Goal: Task Accomplishment & Management: Use online tool/utility

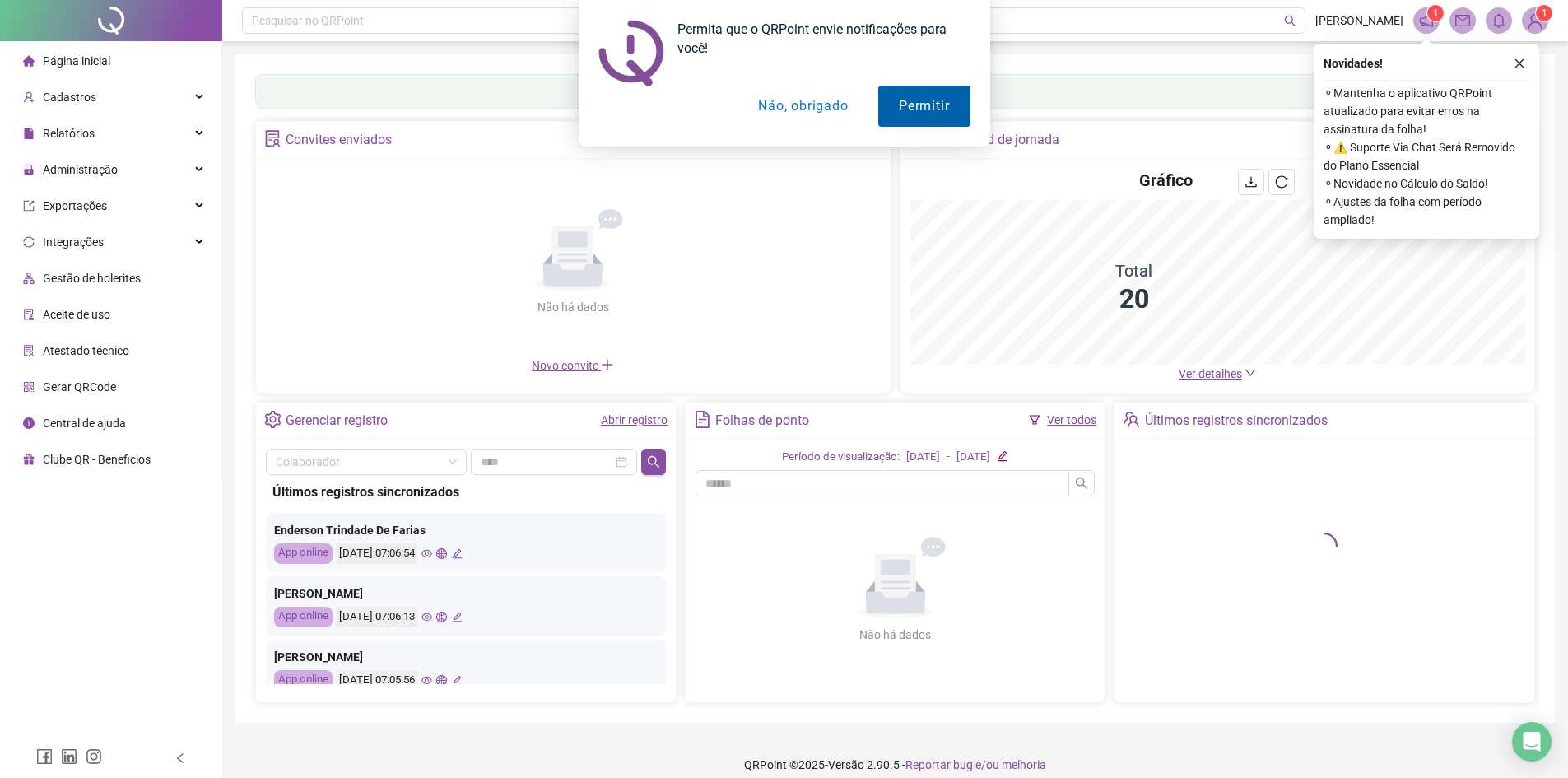
click at [929, 103] on button "Permitir" at bounding box center [924, 106] width 91 height 41
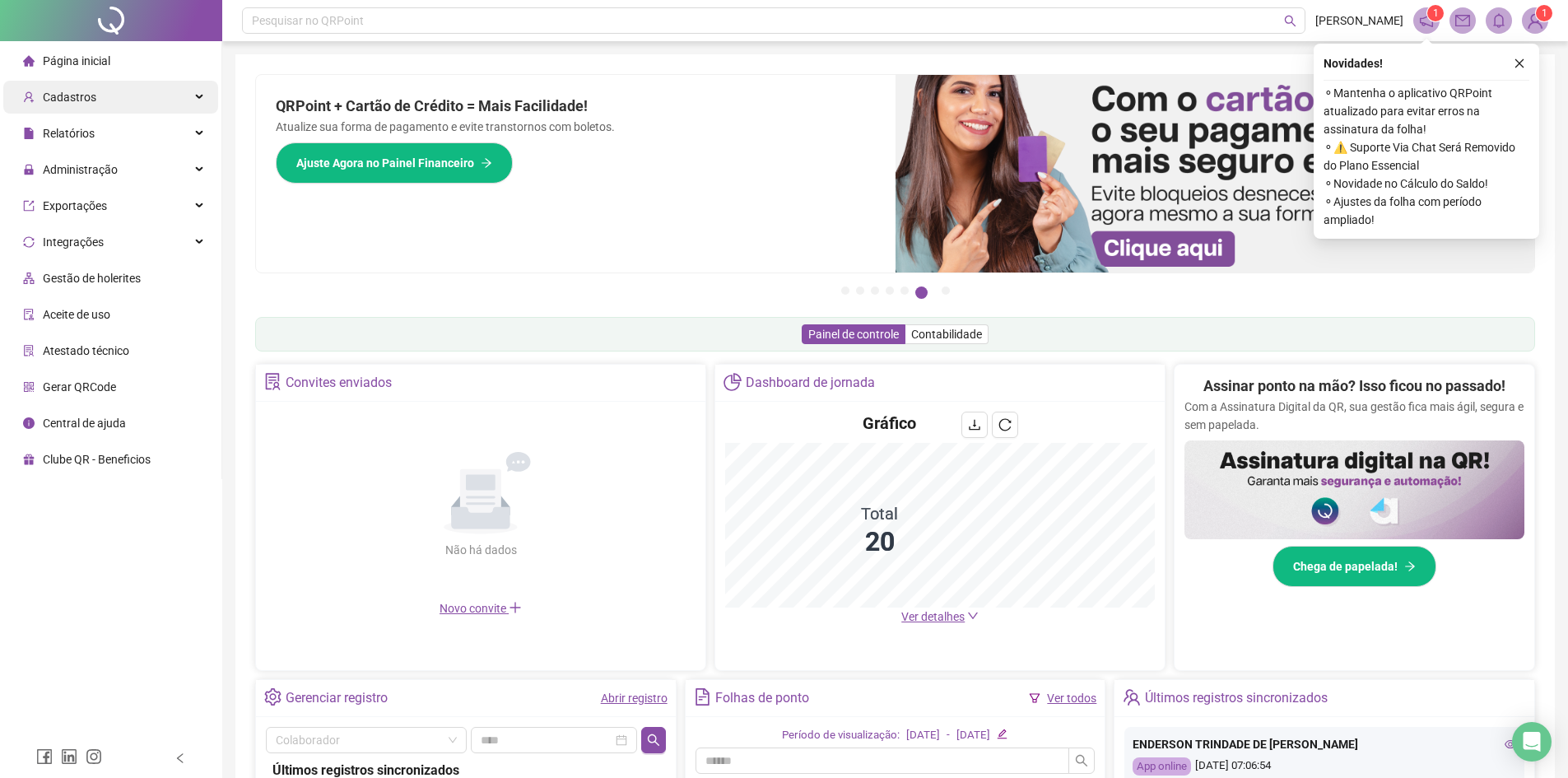
click at [104, 96] on div "Cadastros" at bounding box center [110, 97] width 215 height 33
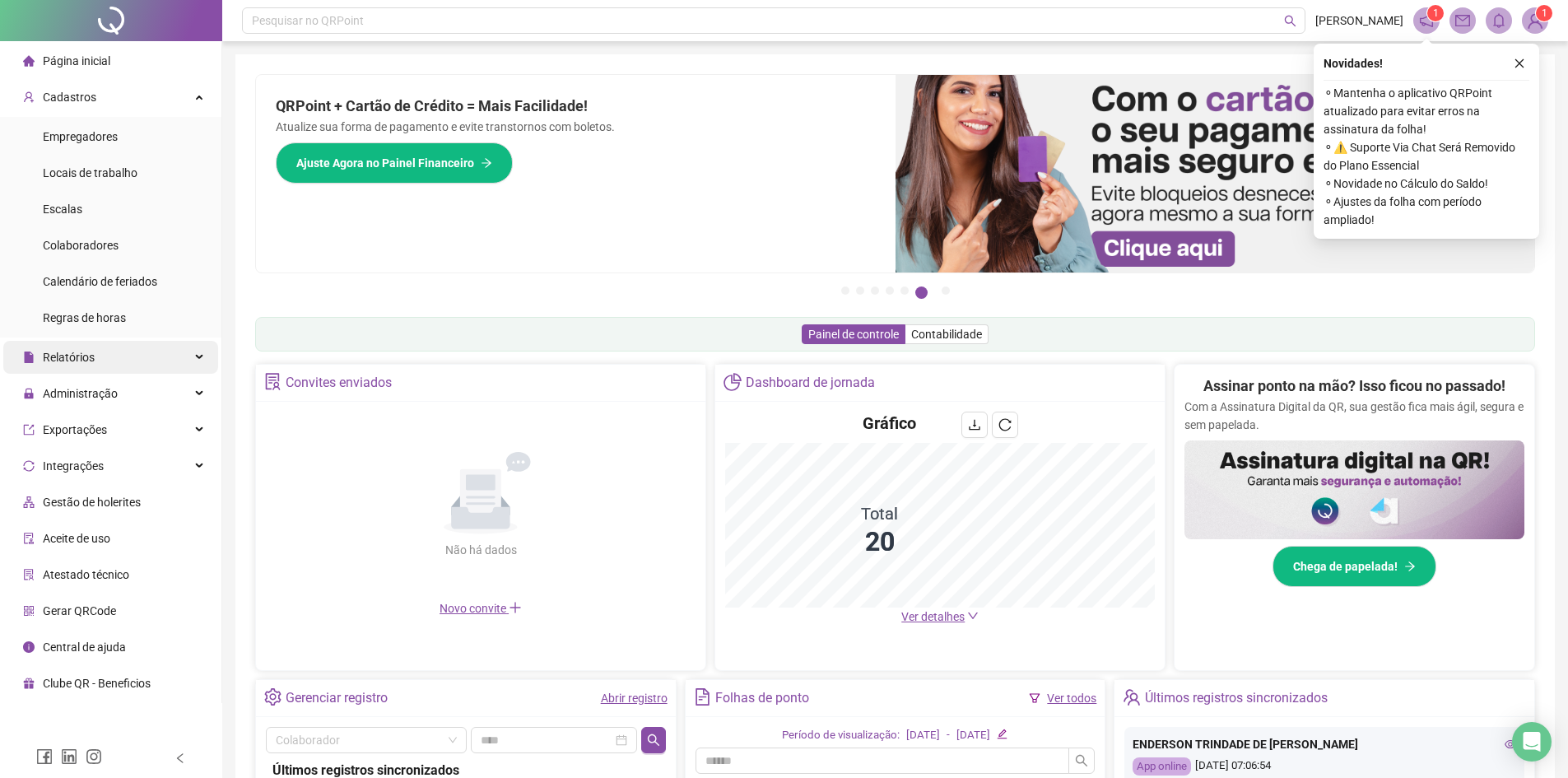
click at [81, 347] on span "Relatórios" at bounding box center [59, 357] width 72 height 33
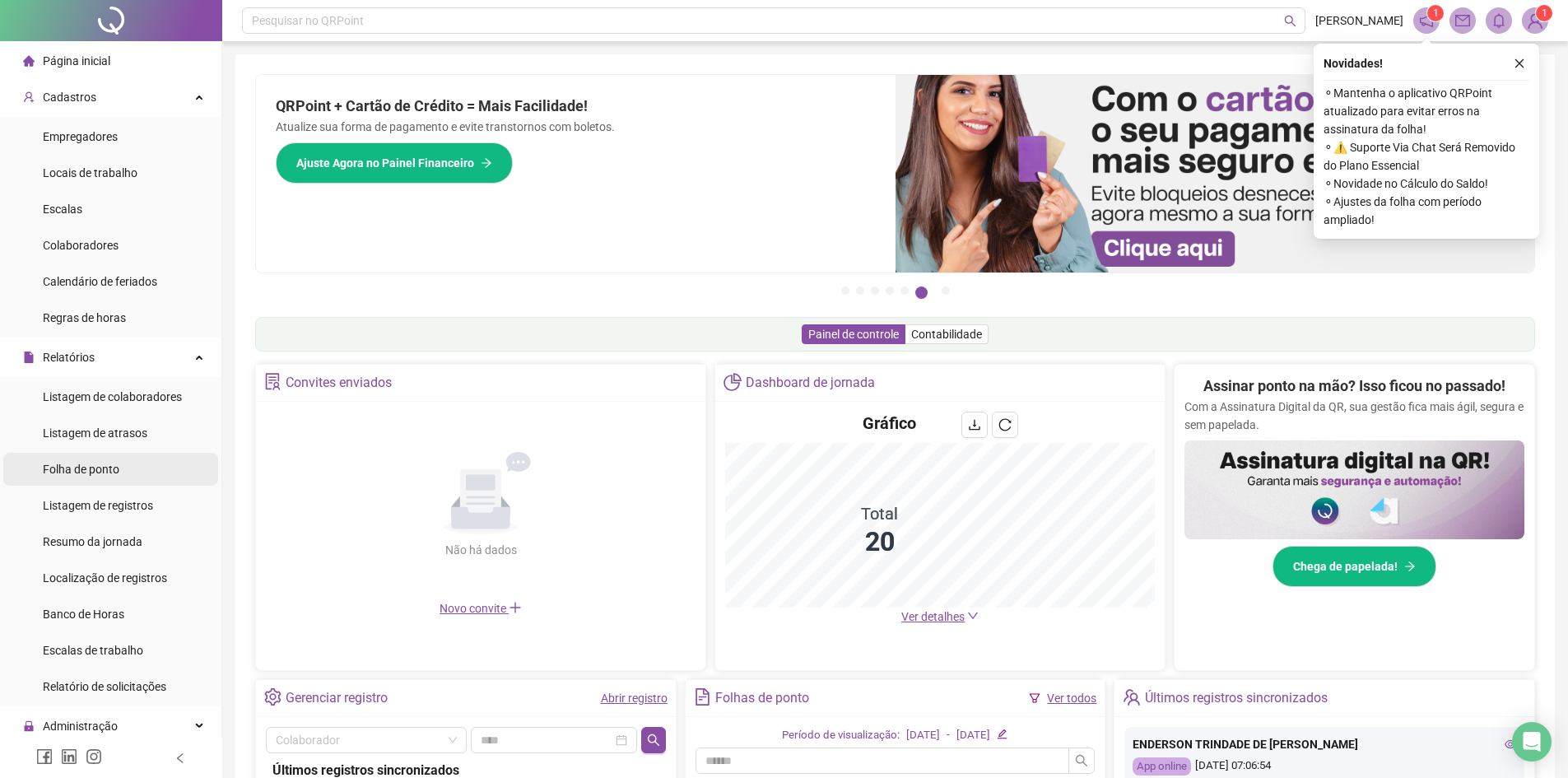
click at [70, 475] on span "Folha de ponto" at bounding box center [81, 470] width 77 height 14
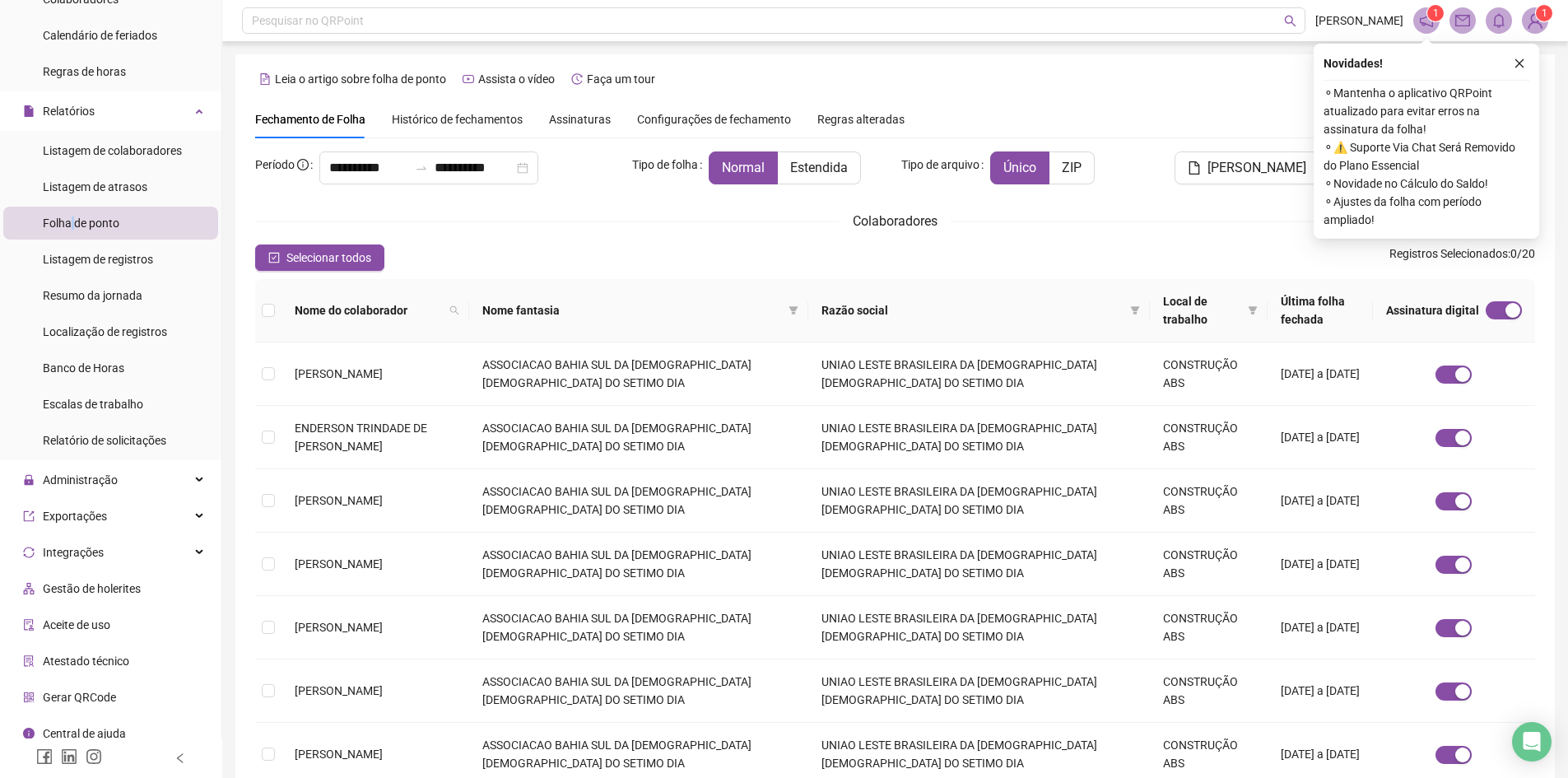
scroll to position [247, 0]
click at [117, 480] on div "Administração" at bounding box center [110, 480] width 215 height 33
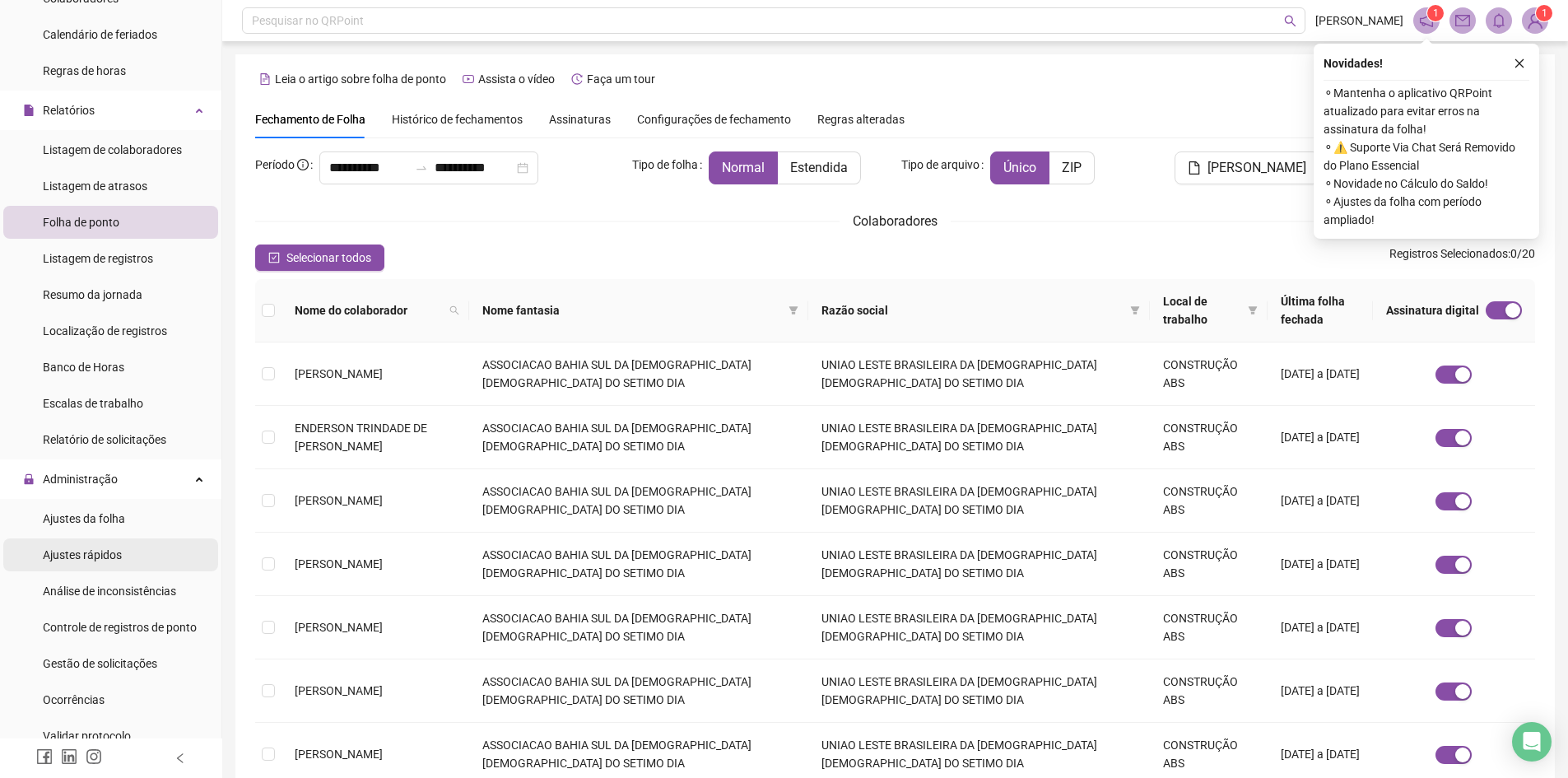
click at [111, 556] on span "Ajustes rápidos" at bounding box center [82, 556] width 79 height 14
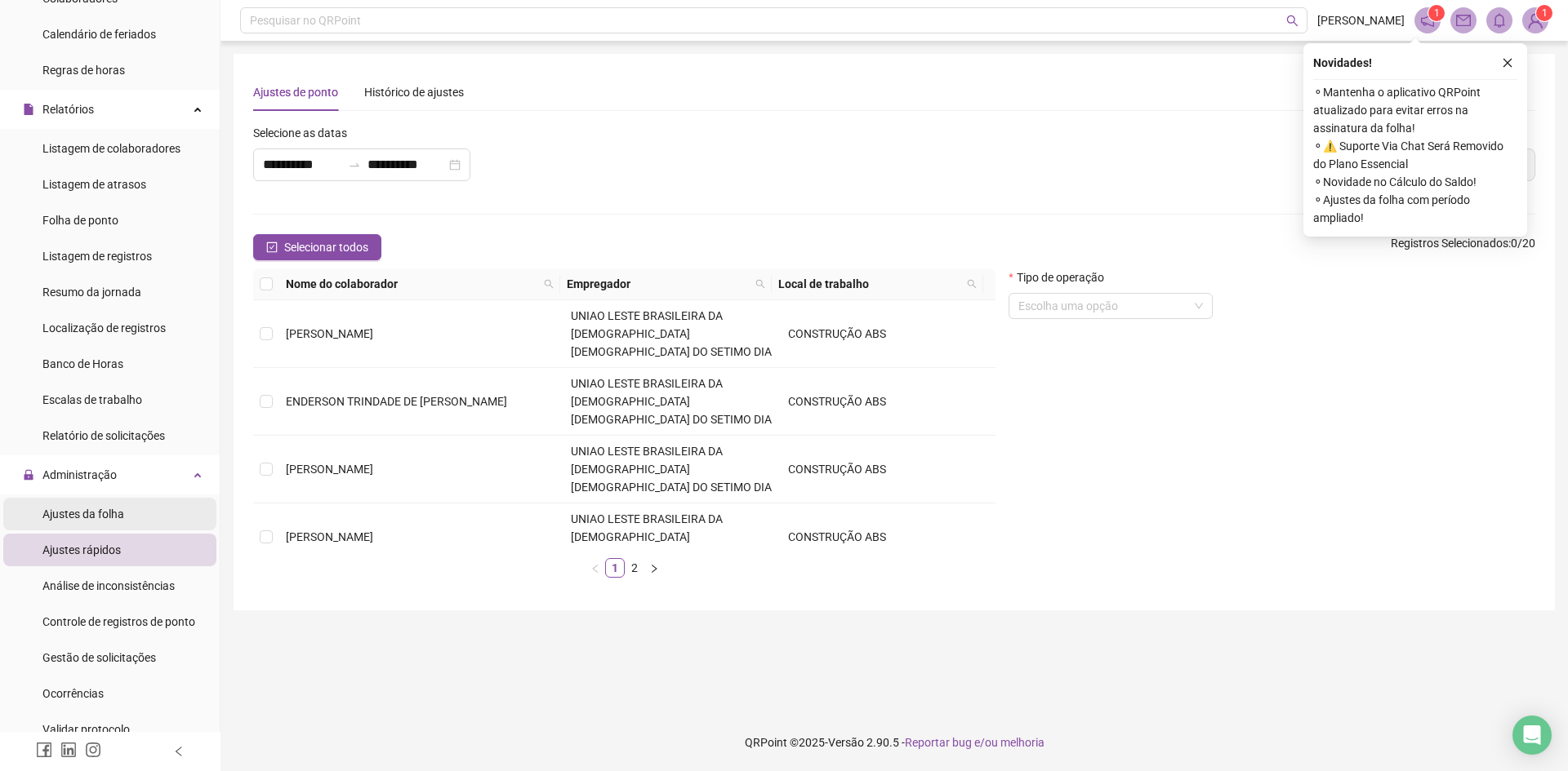
click at [119, 505] on div "Ajustes da folha" at bounding box center [83, 514] width 82 height 33
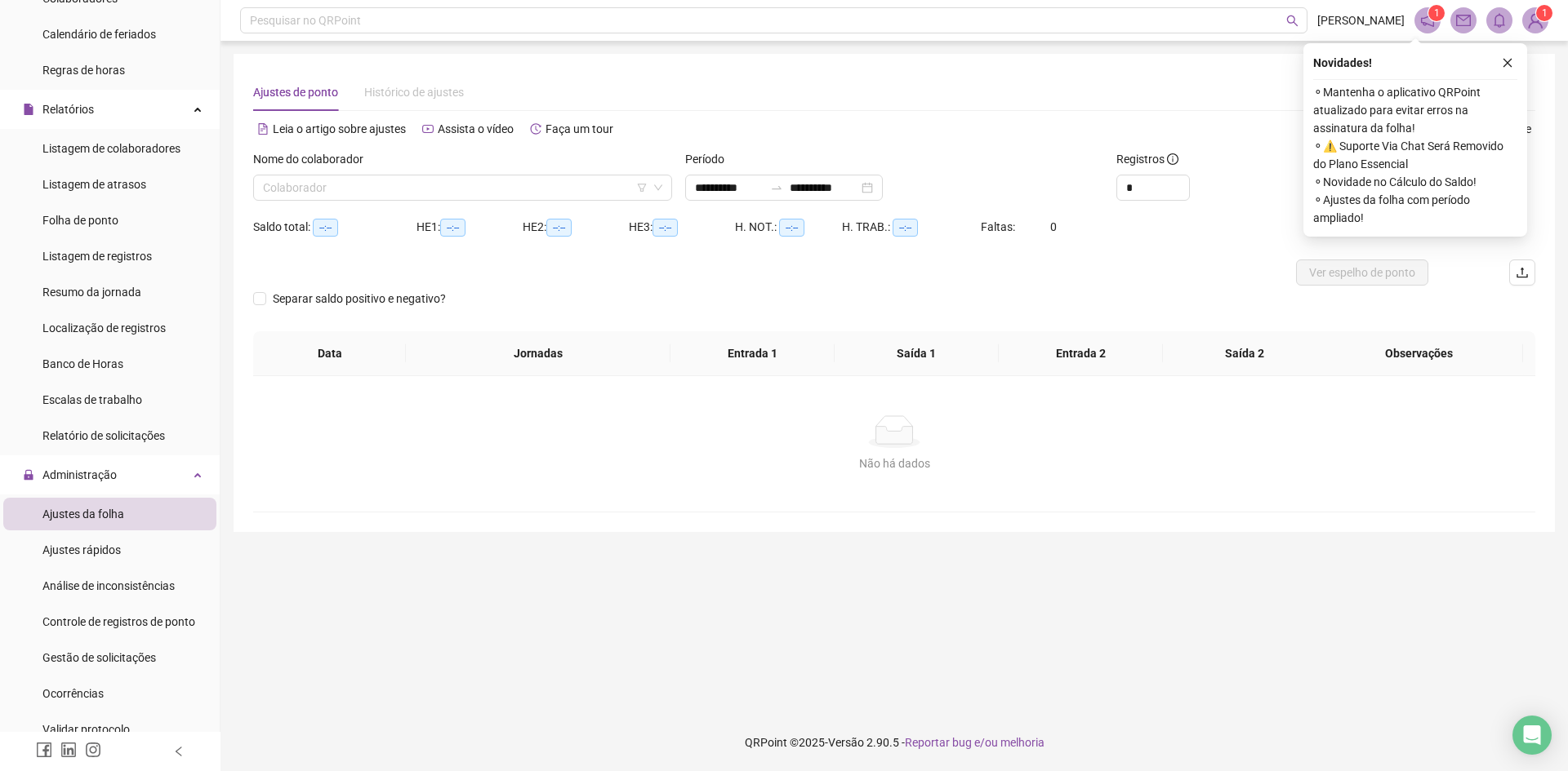
type input "**********"
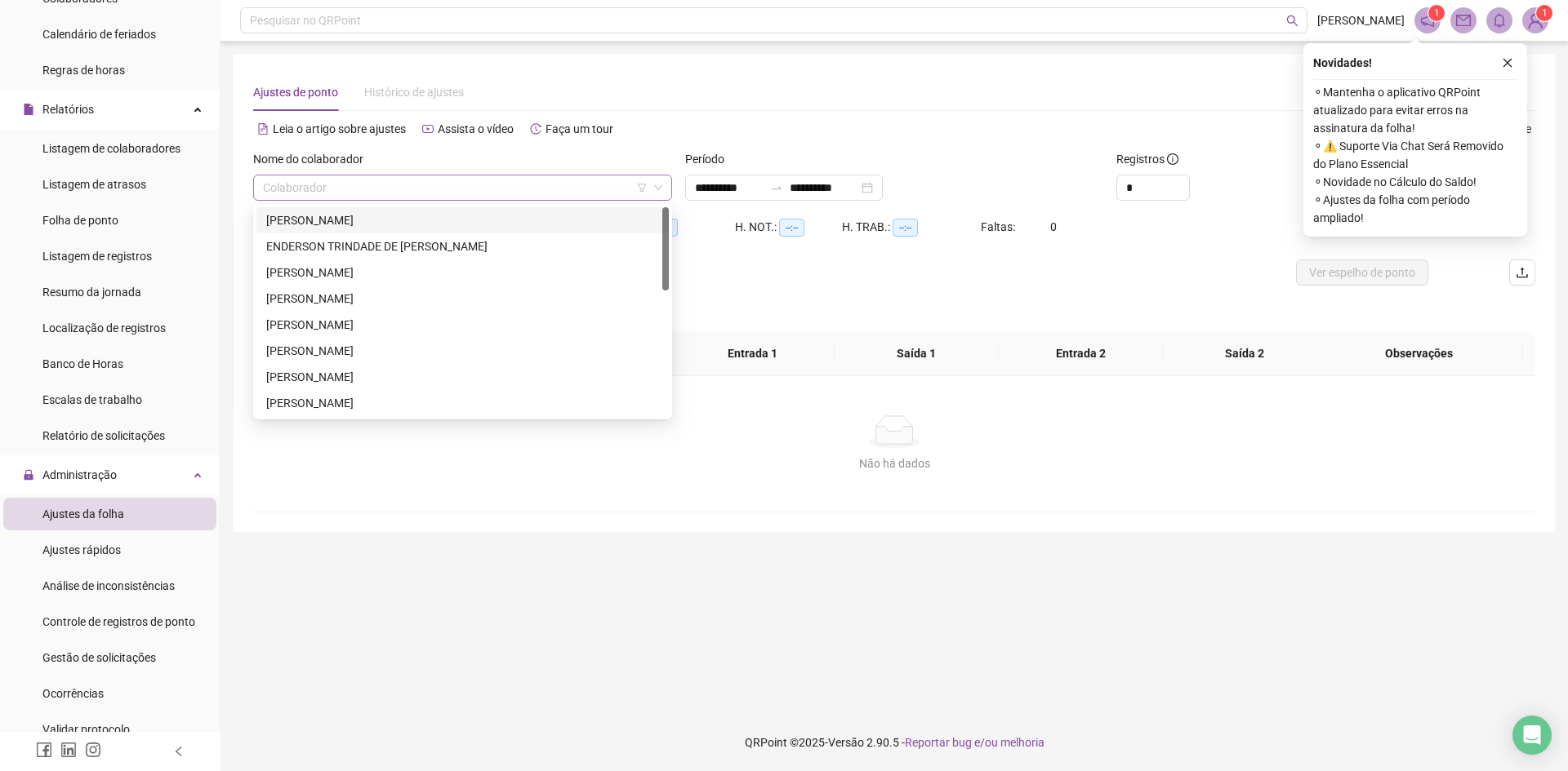
click at [664, 188] on div "Colaborador" at bounding box center [462, 187] width 419 height 26
click at [392, 352] on div "[PERSON_NAME]" at bounding box center [462, 350] width 393 height 18
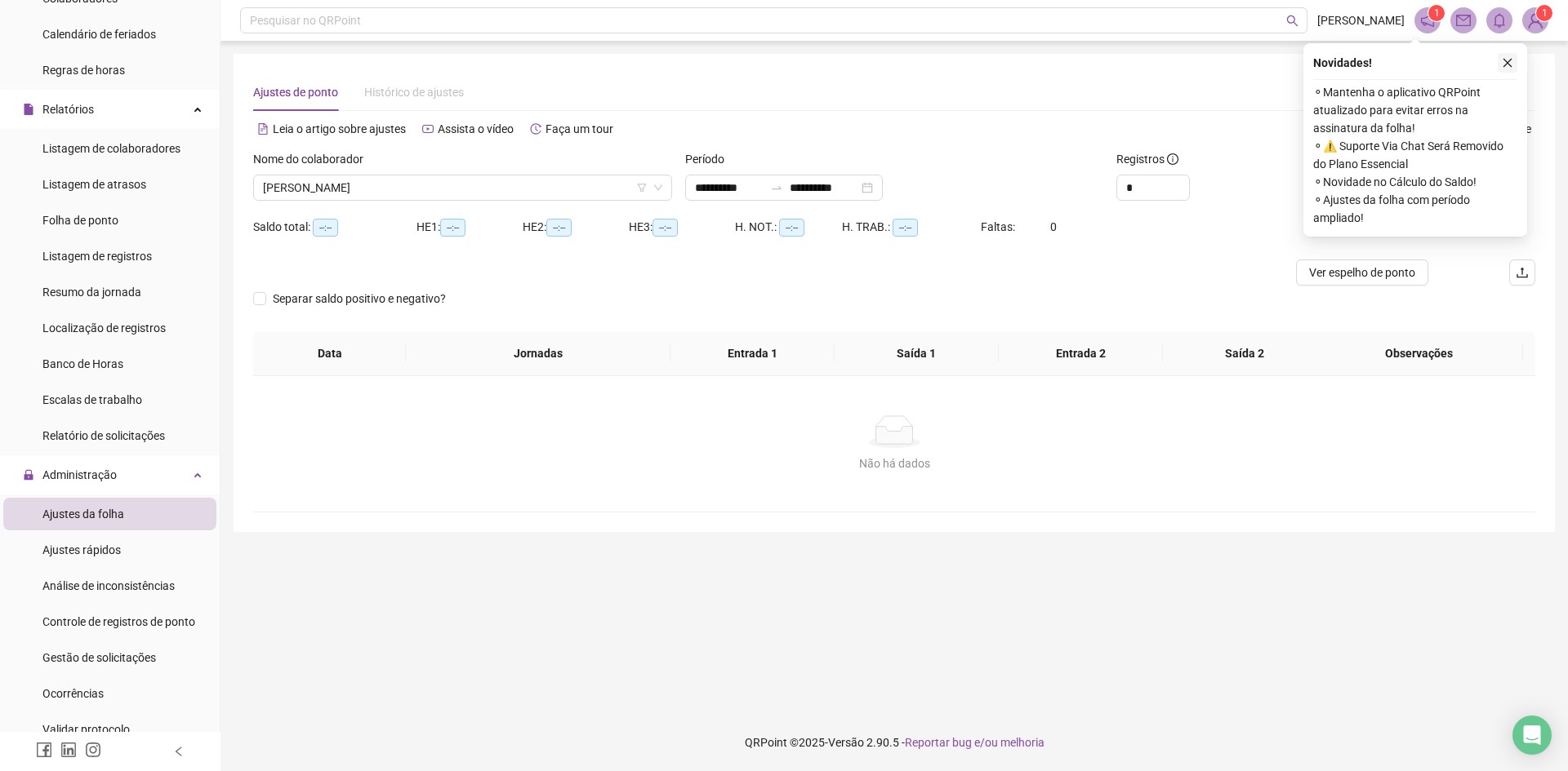
click at [1511, 59] on icon "close" at bounding box center [1507, 63] width 12 height 12
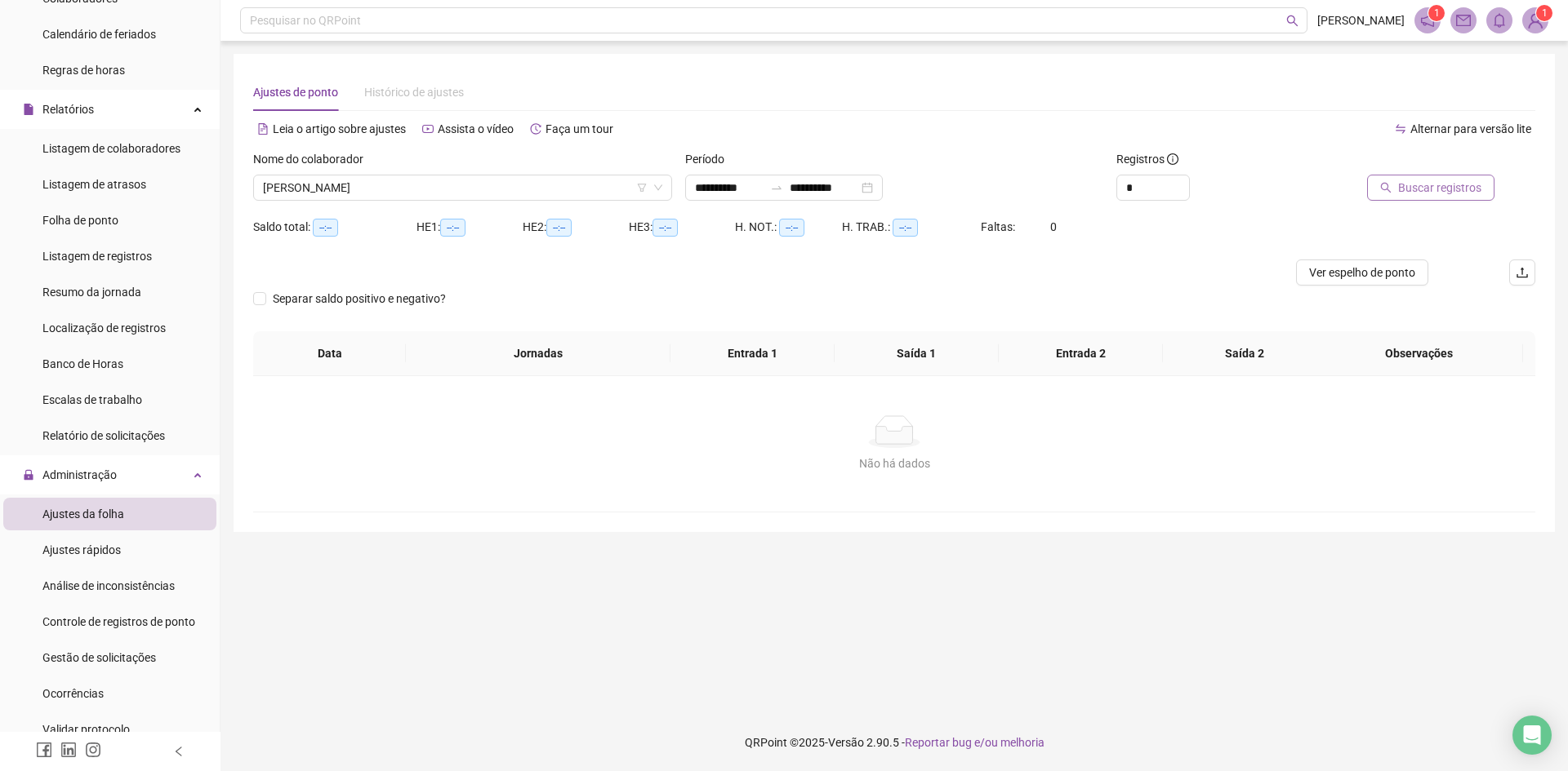
click at [1425, 189] on span "Buscar registros" at bounding box center [1440, 188] width 83 height 18
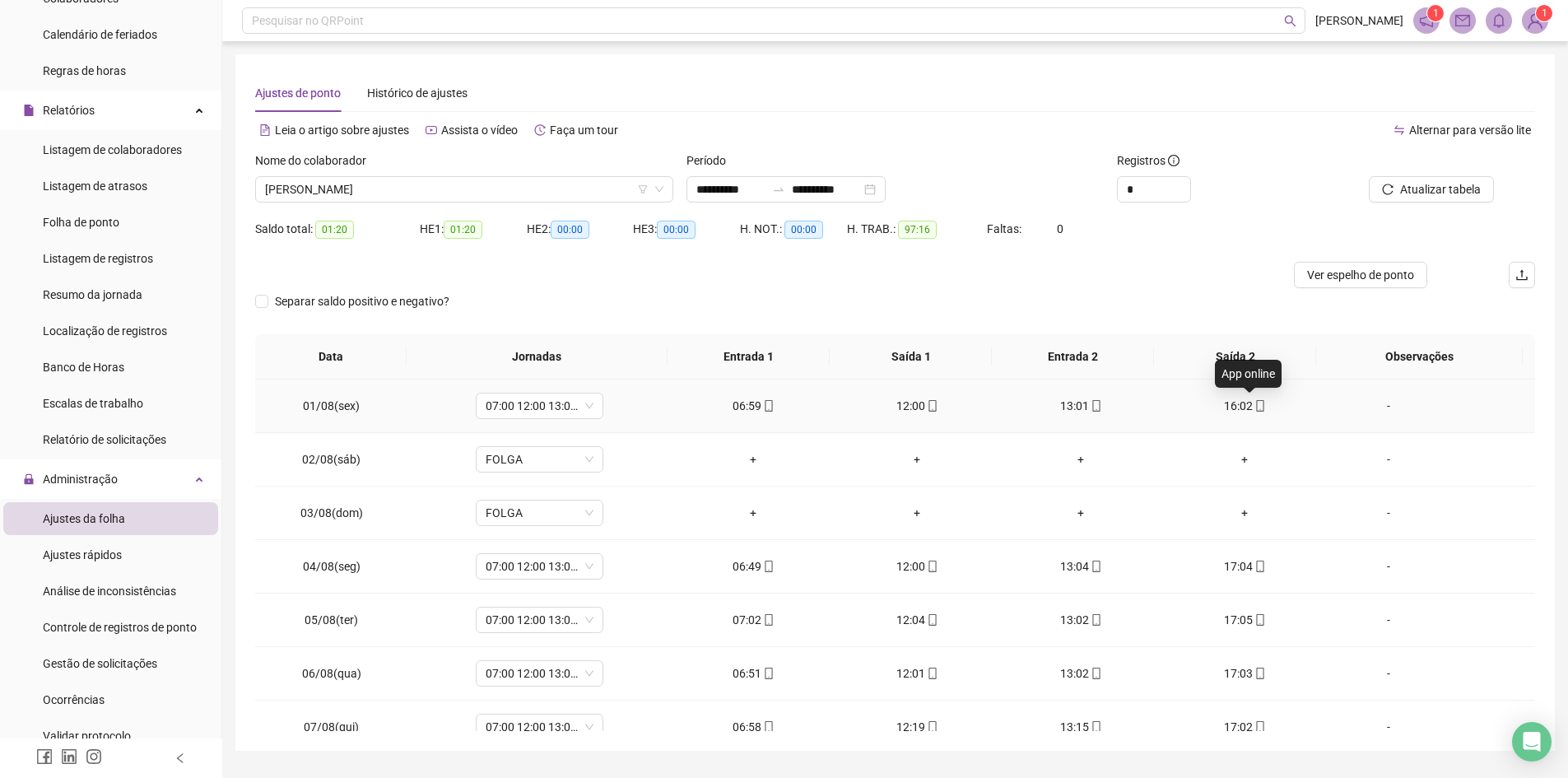
click at [1254, 408] on icon "mobile" at bounding box center [1260, 406] width 12 height 12
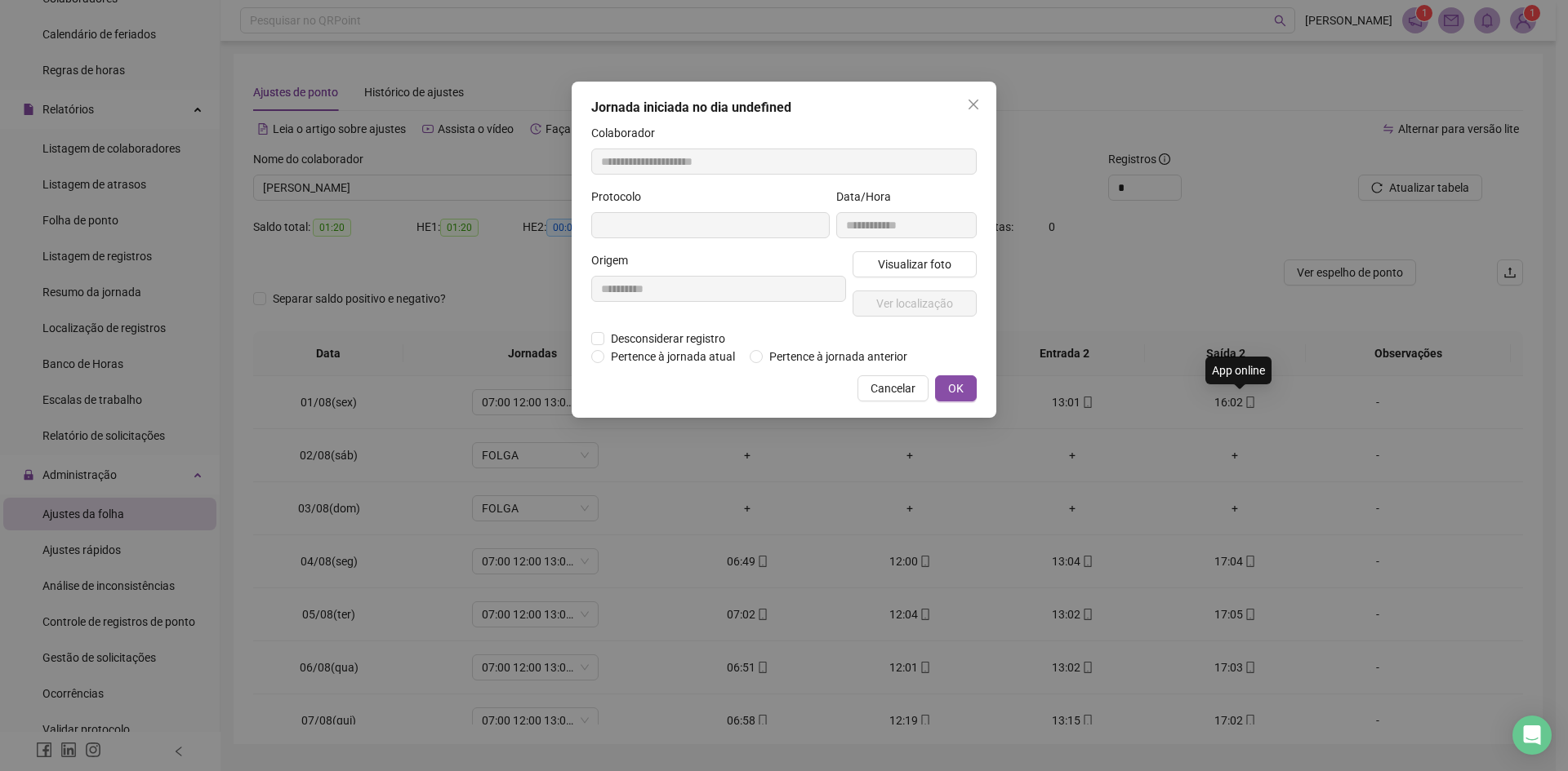
type input "**********"
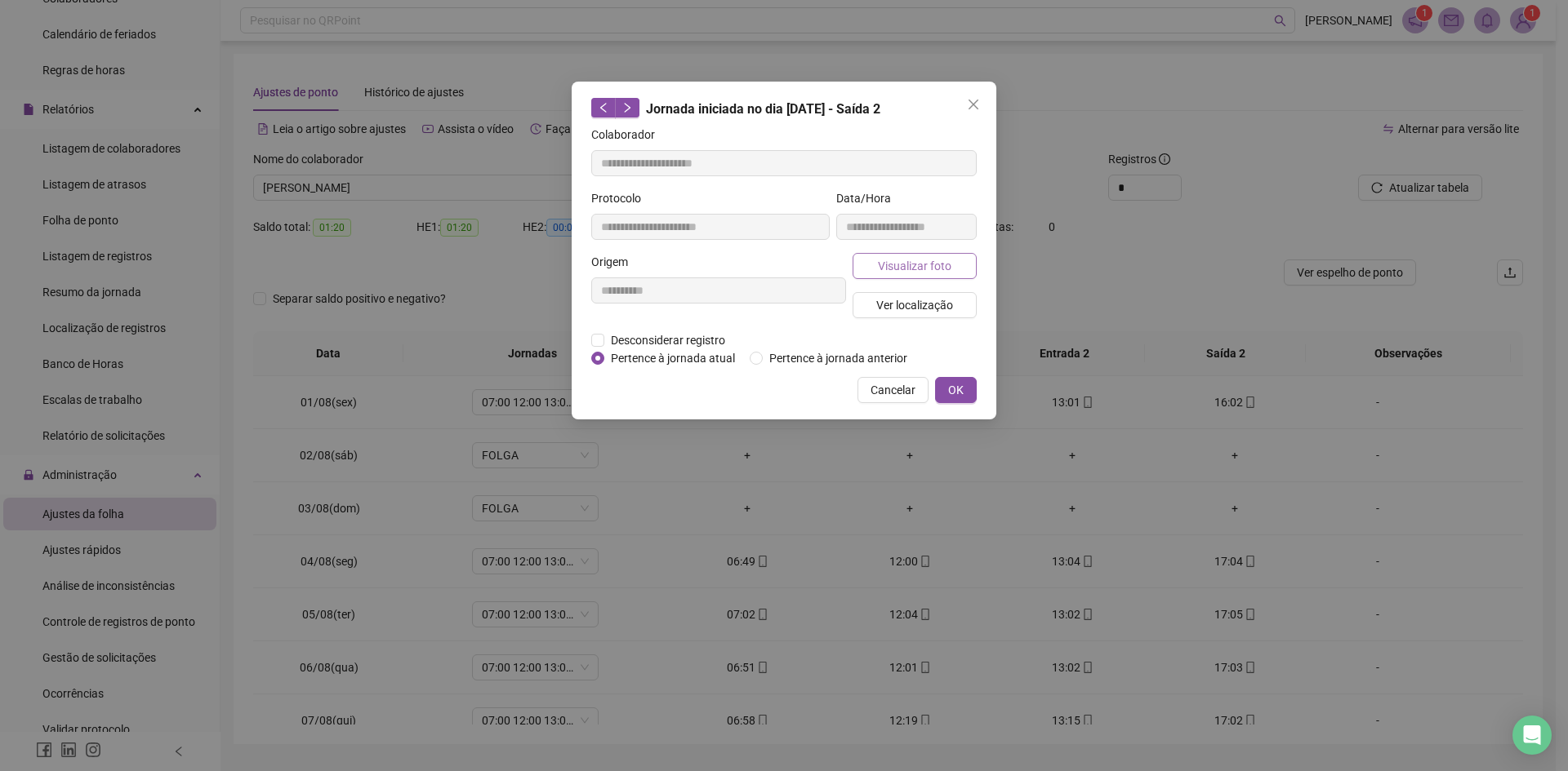
click at [926, 267] on span "Visualizar foto" at bounding box center [915, 266] width 73 height 18
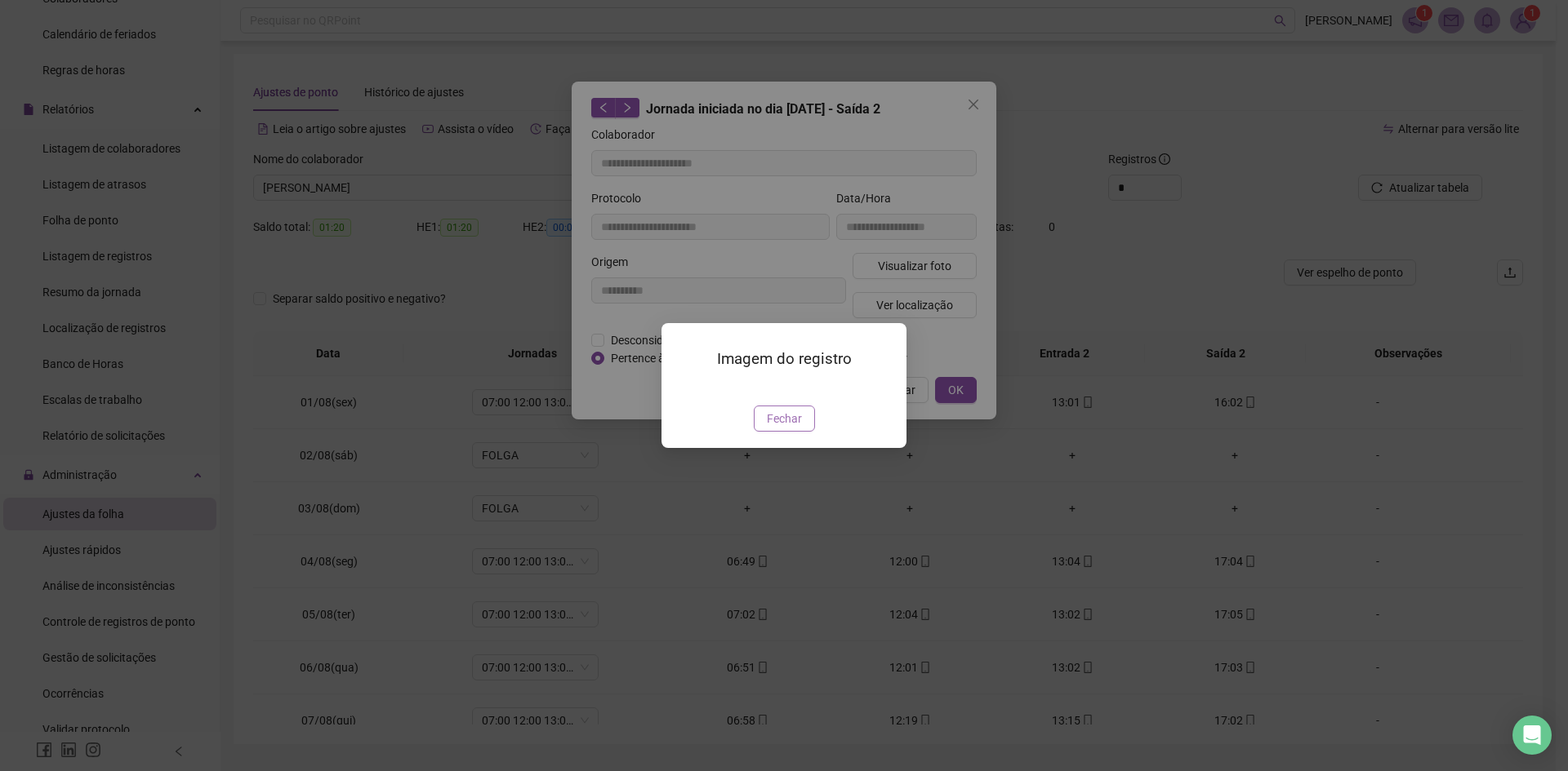
click at [795, 411] on span "Fechar" at bounding box center [784, 419] width 35 height 18
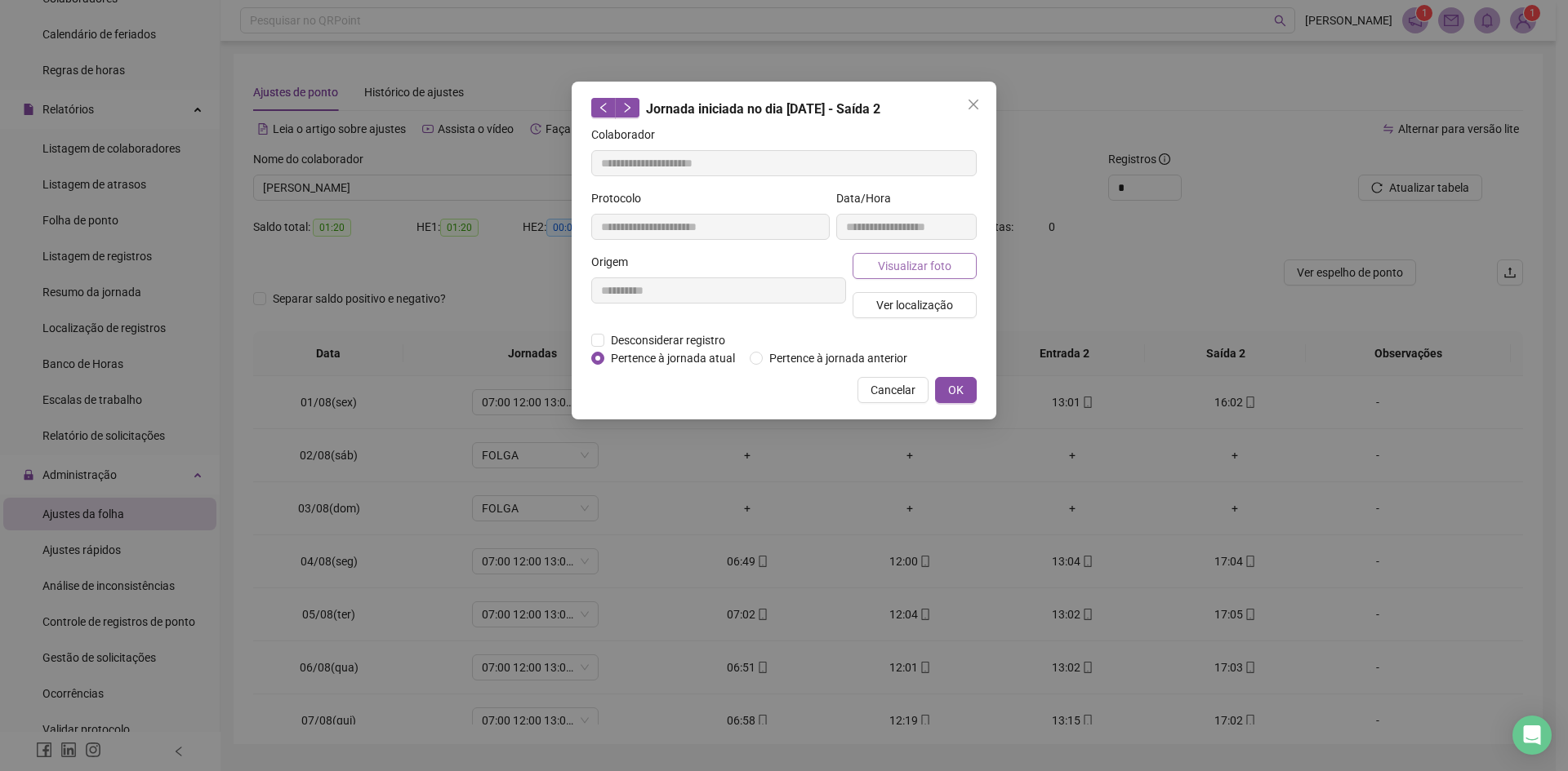
click at [910, 266] on span "Visualizar foto" at bounding box center [915, 266] width 73 height 18
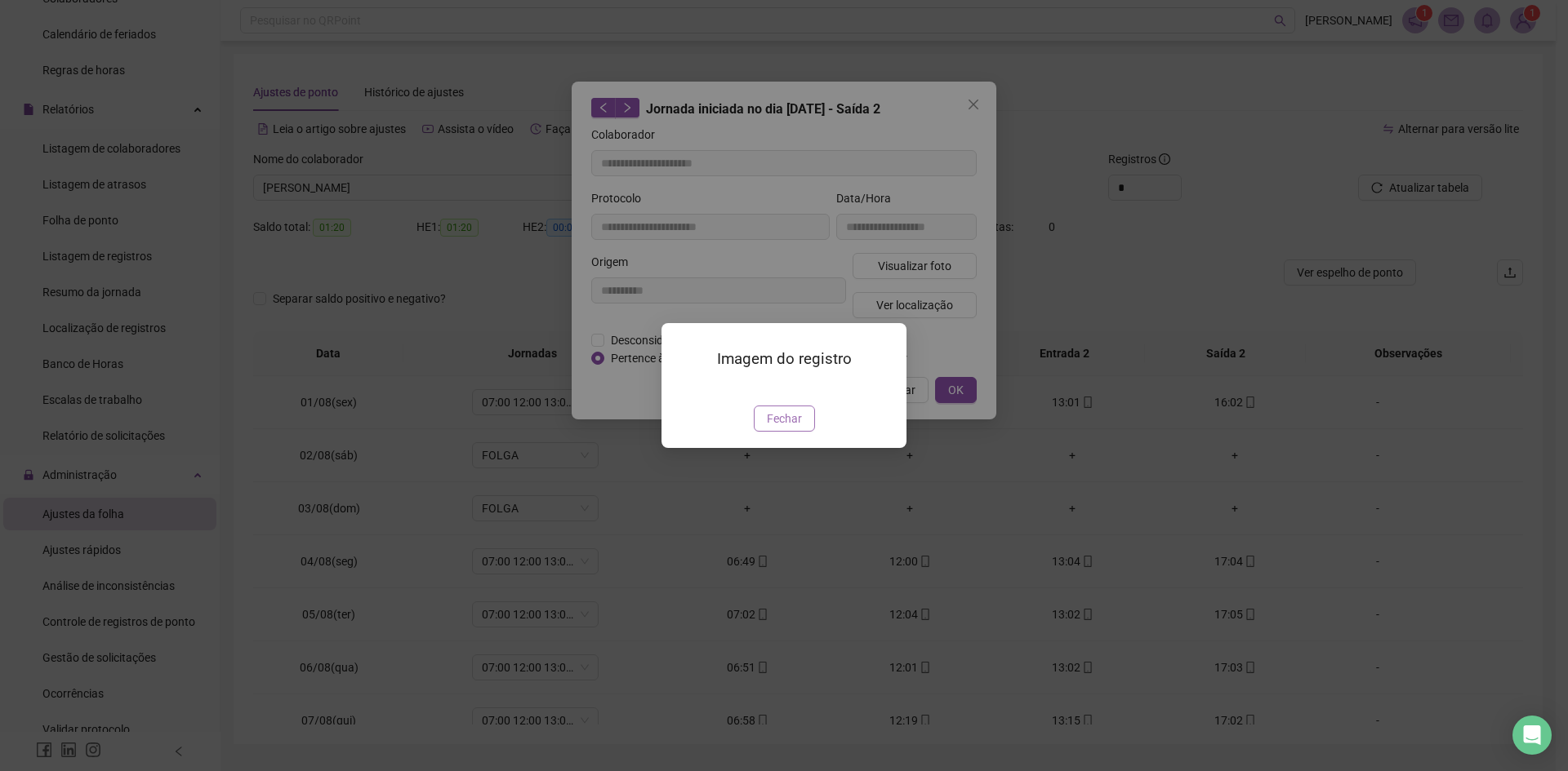
click at [765, 432] on button "Fechar" at bounding box center [785, 418] width 62 height 26
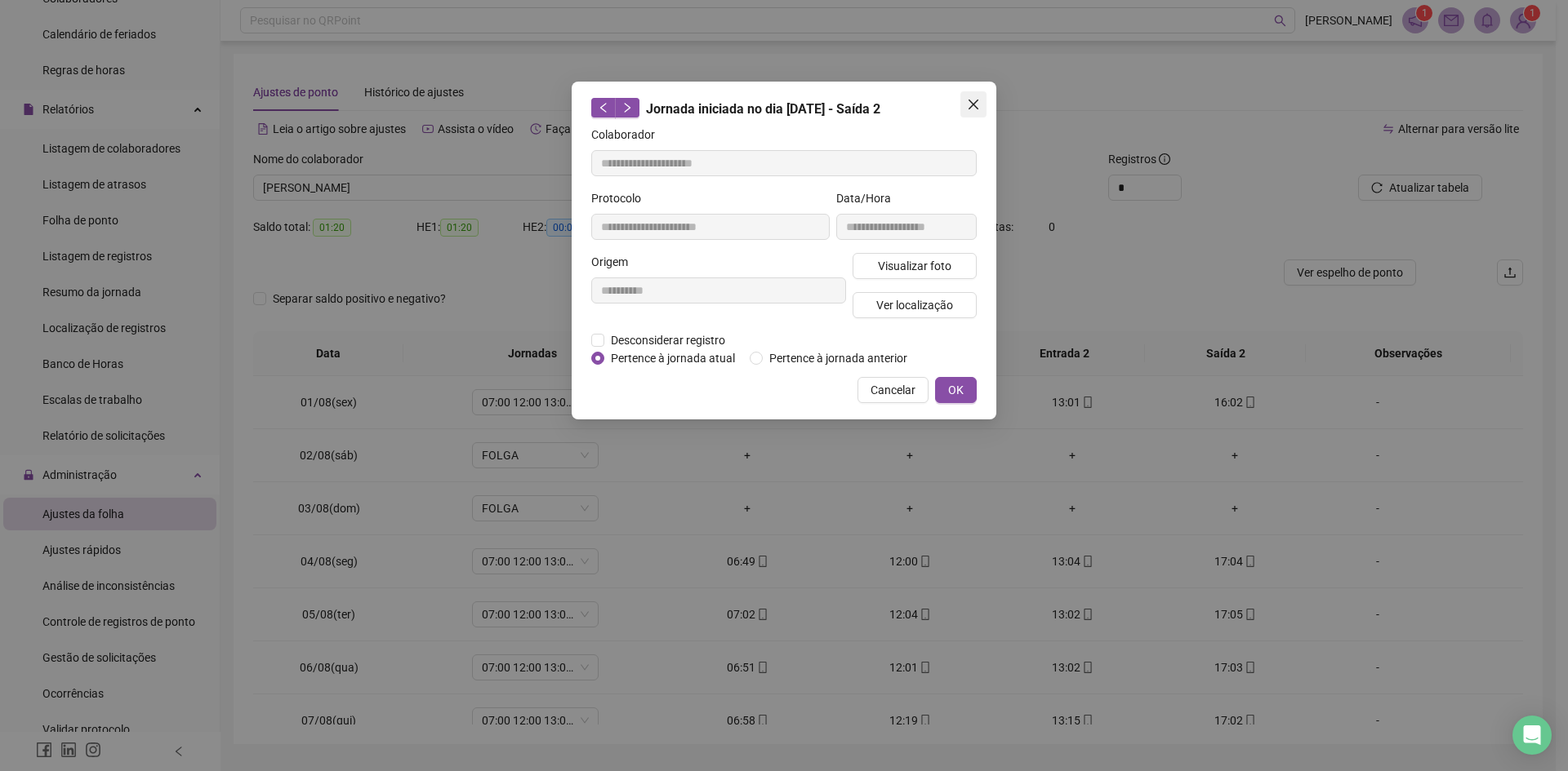
click at [972, 96] on button "Close" at bounding box center [973, 104] width 26 height 26
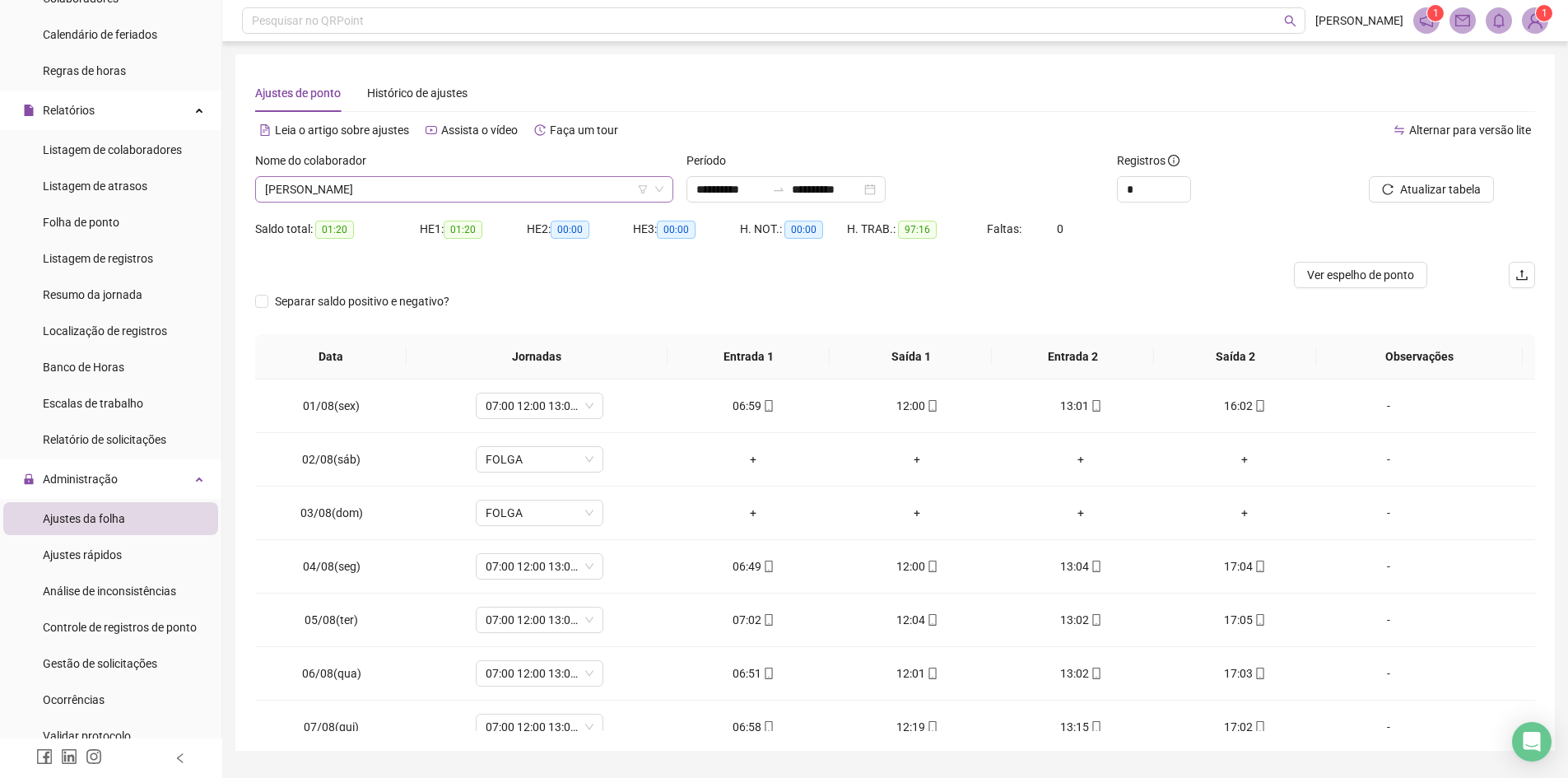
click at [558, 192] on span "[PERSON_NAME]" at bounding box center [464, 188] width 398 height 24
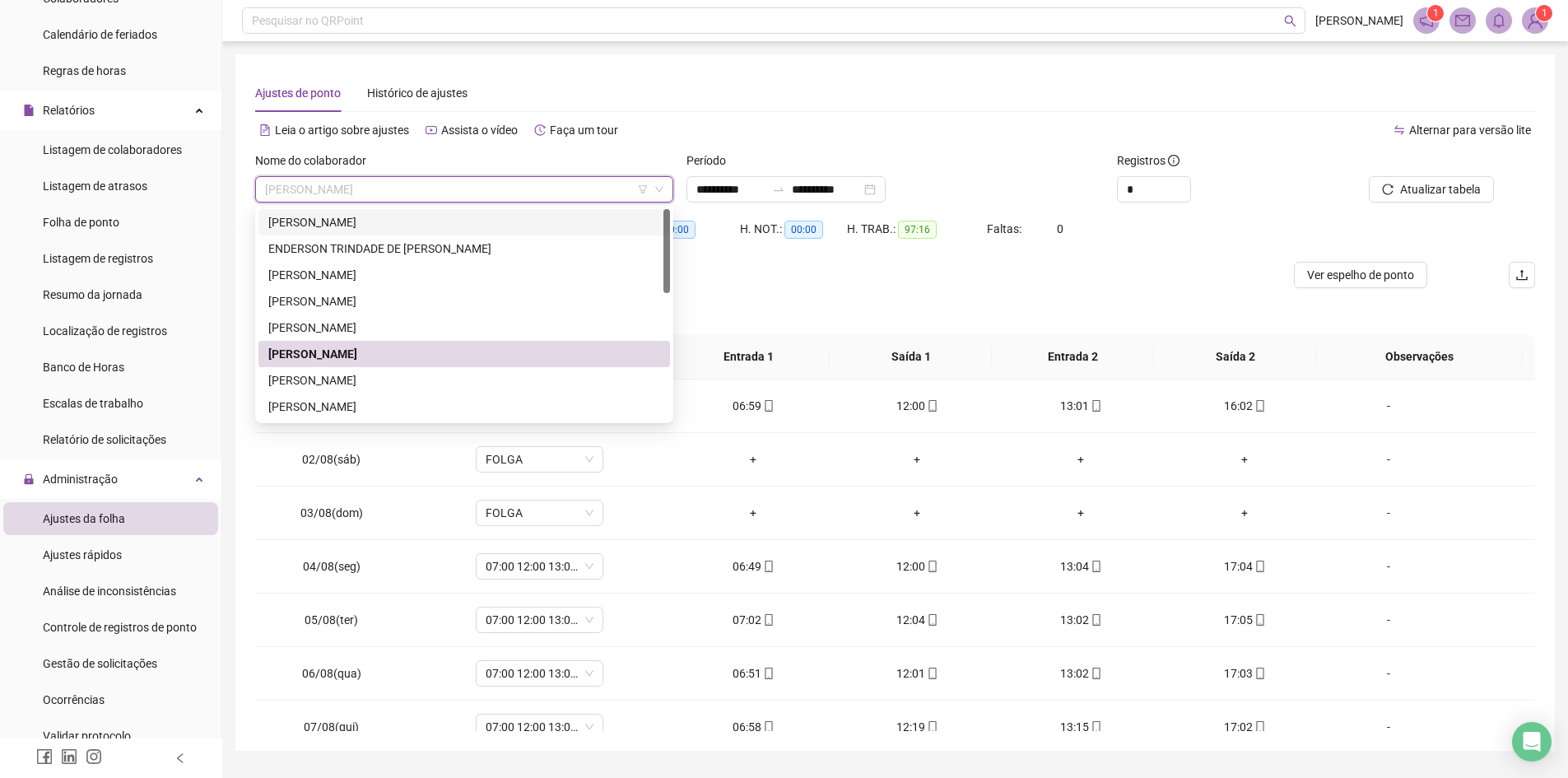
click at [414, 220] on div "[PERSON_NAME]" at bounding box center [464, 222] width 392 height 18
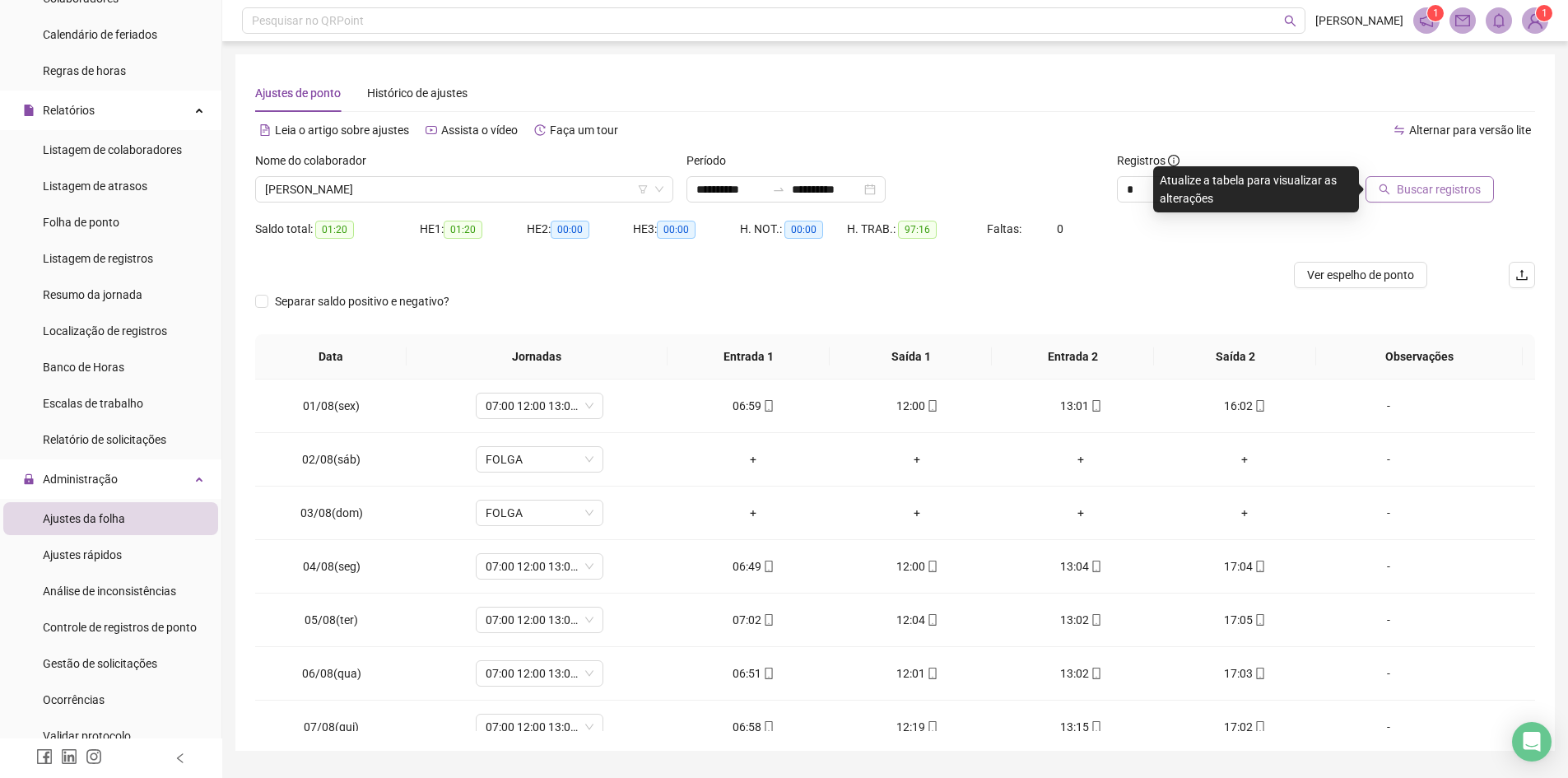
click at [1408, 188] on span "Buscar registros" at bounding box center [1439, 189] width 83 height 18
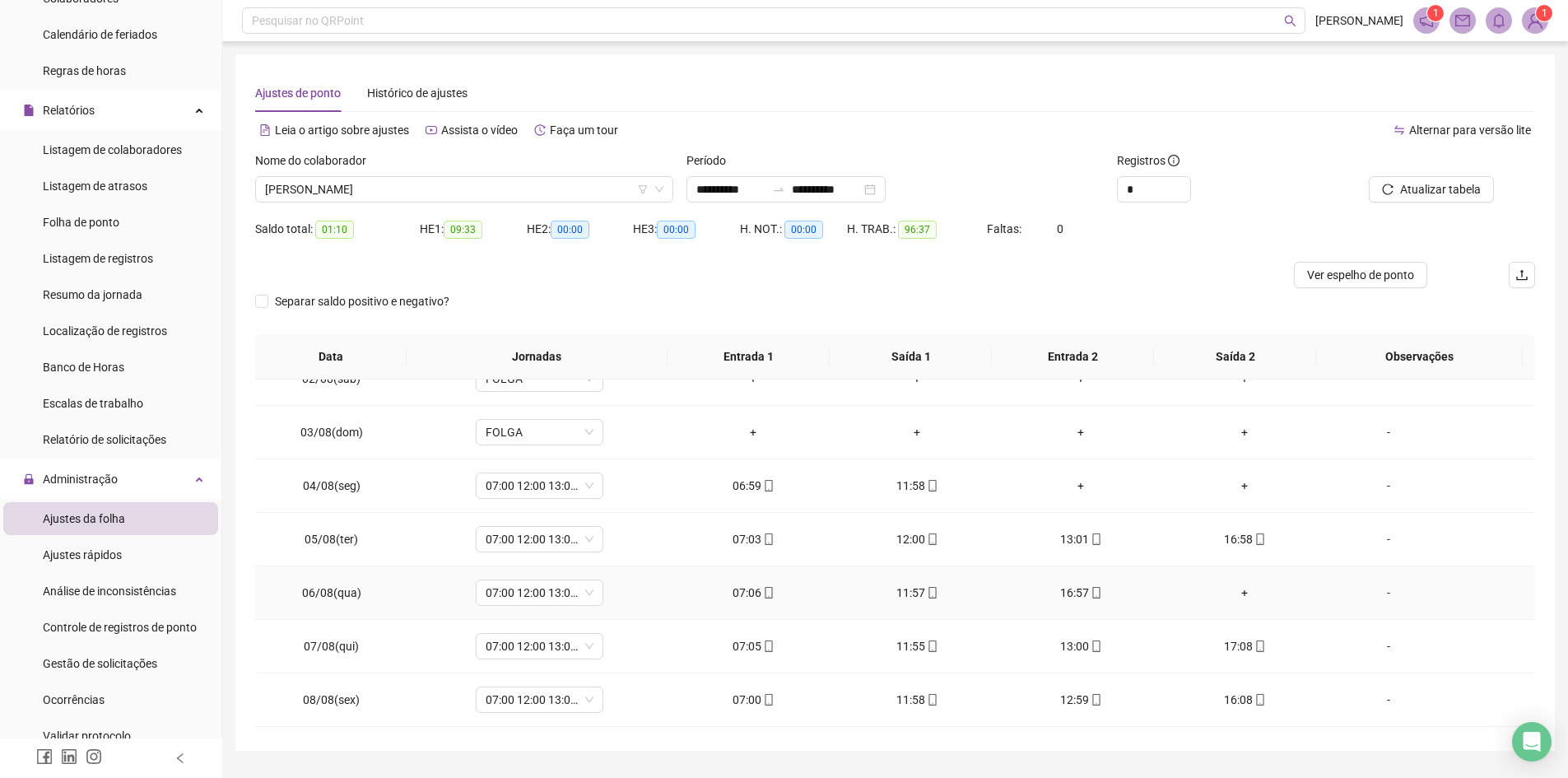
scroll to position [165, 0]
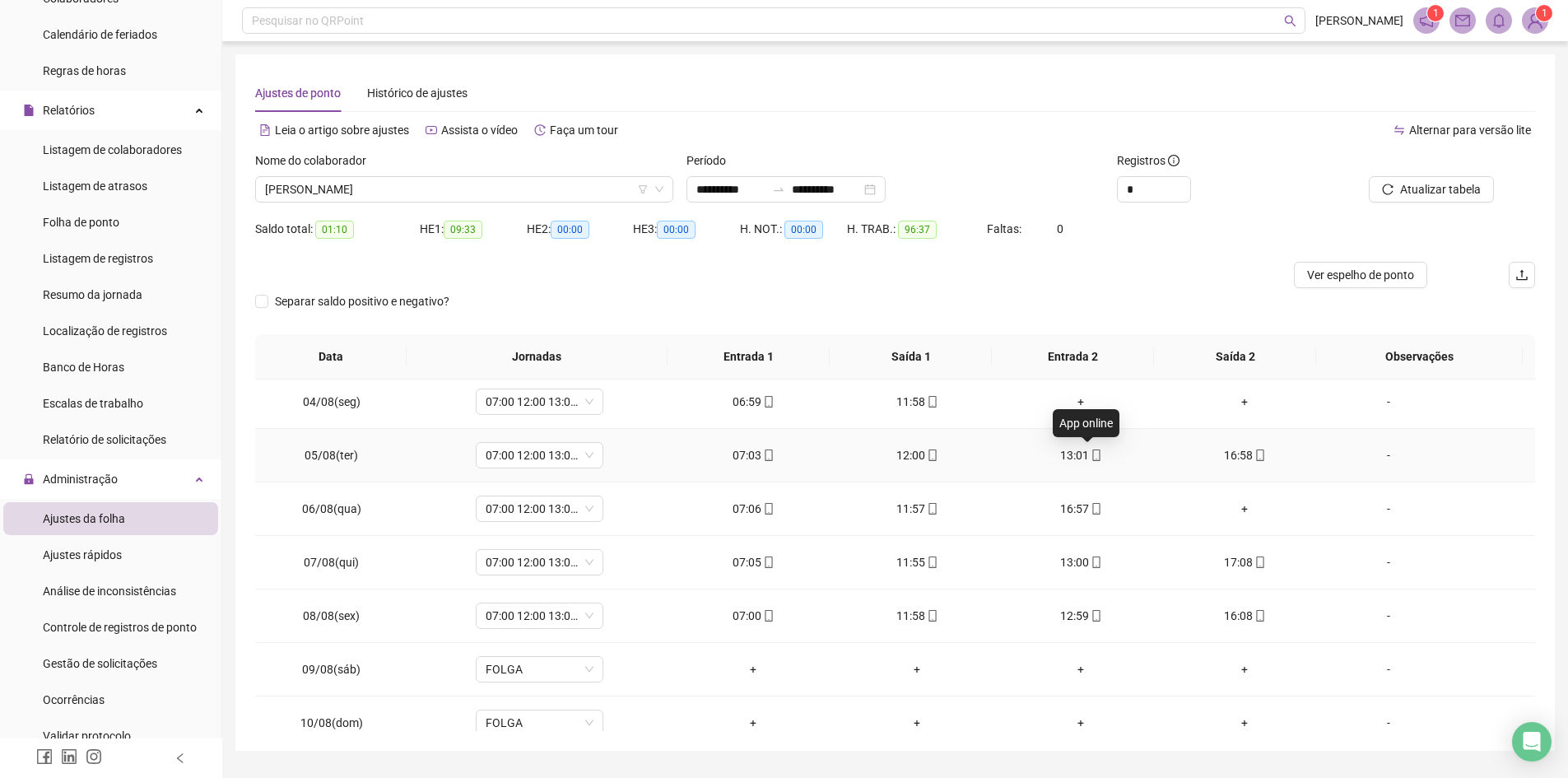
click at [1090, 458] on icon "mobile" at bounding box center [1096, 456] width 12 height 12
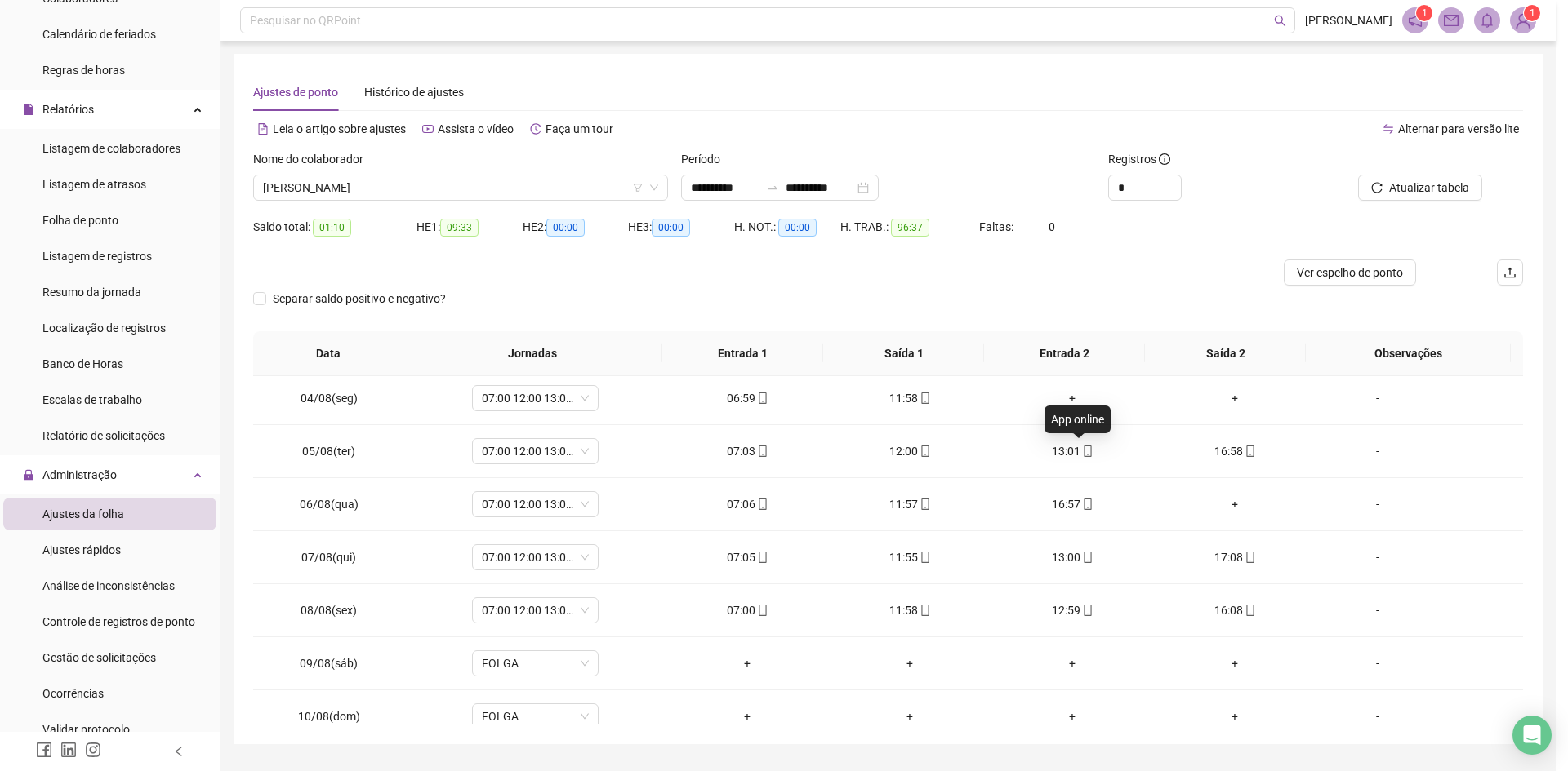
type input "**********"
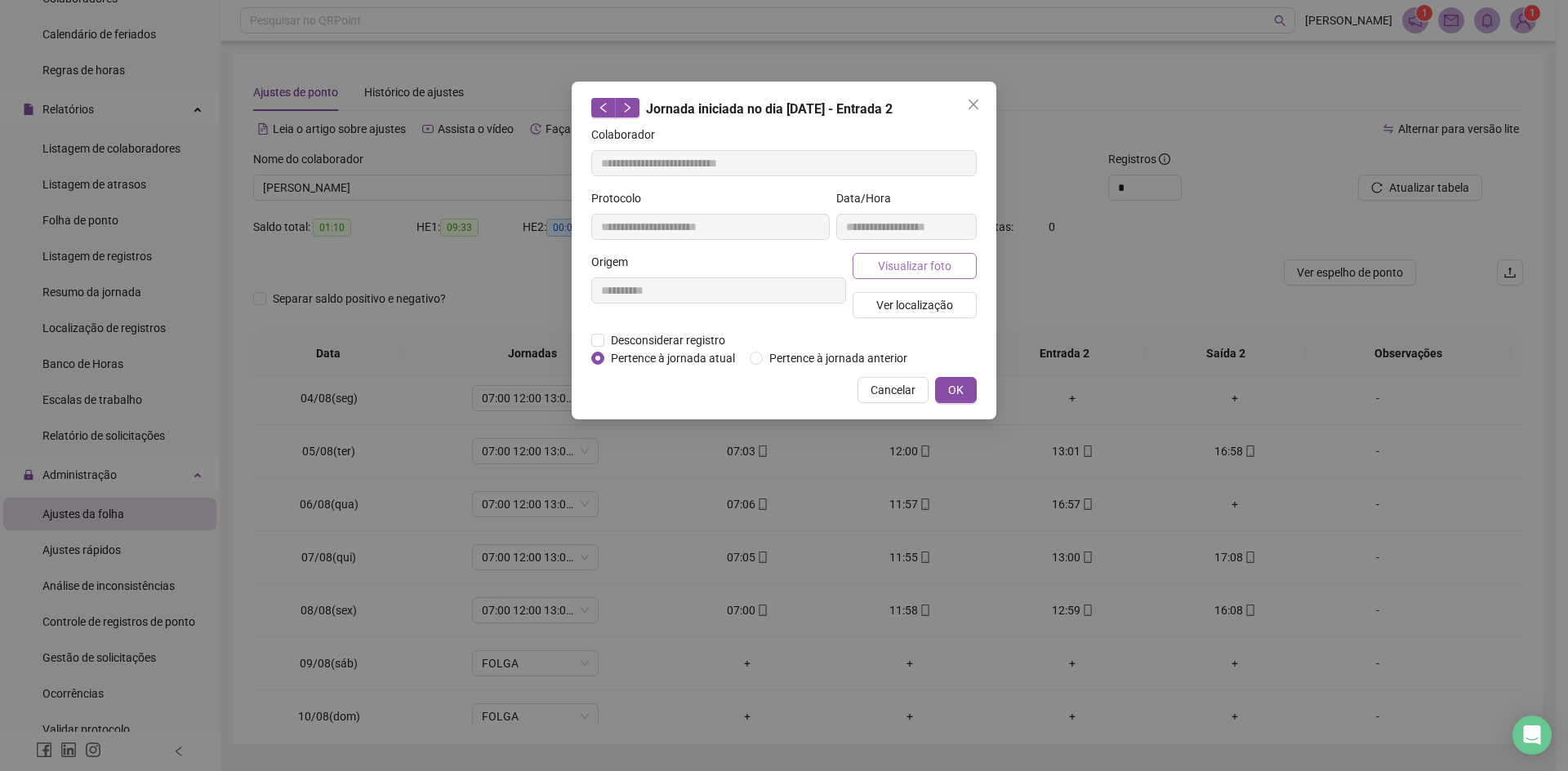
click at [894, 261] on span "Visualizar foto" at bounding box center [915, 266] width 73 height 18
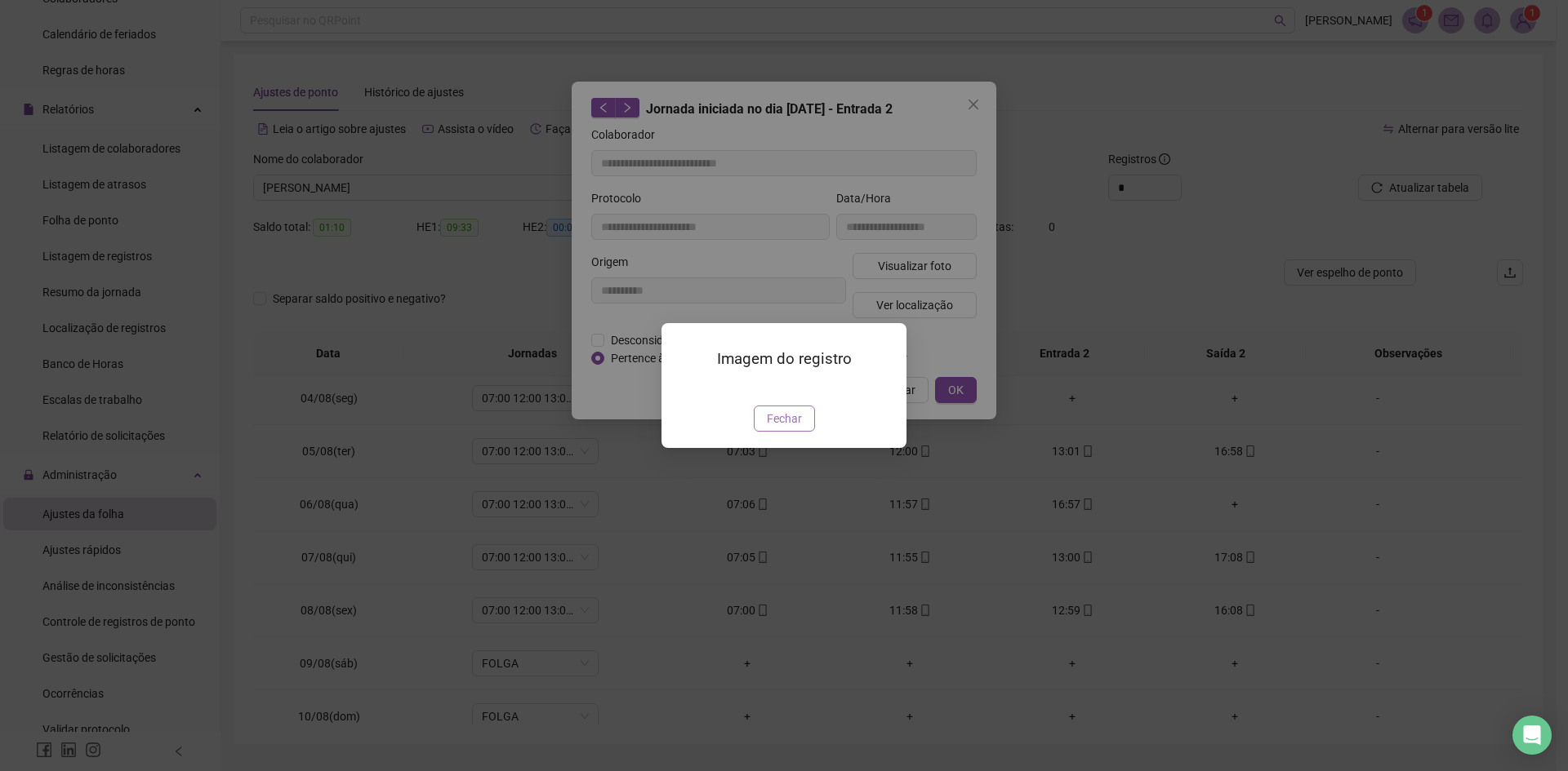
click at [797, 427] on span "Fechar" at bounding box center [784, 419] width 35 height 18
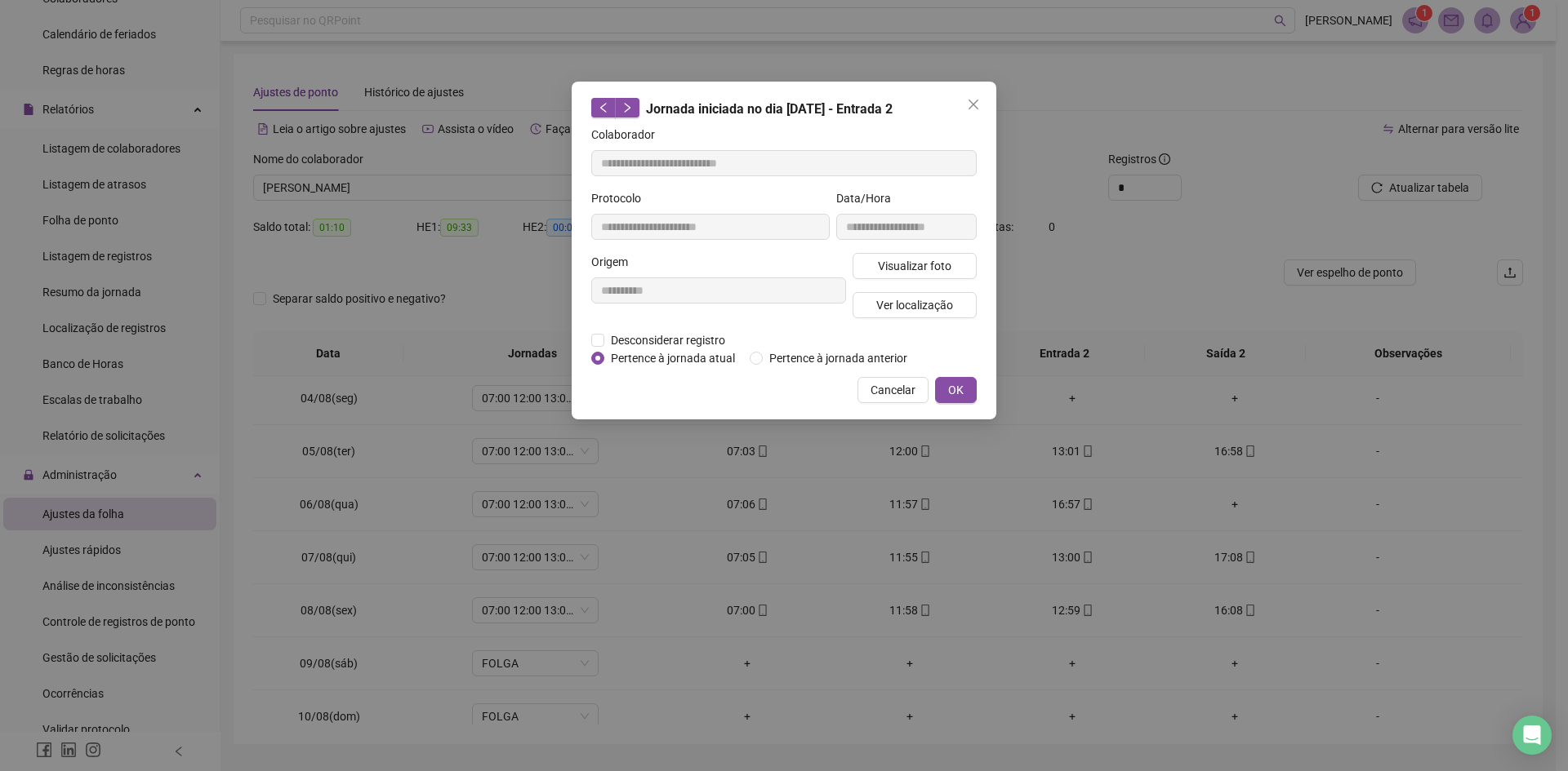
click at [1169, 142] on div "**********" at bounding box center [784, 385] width 1568 height 771
